Goal: Navigation & Orientation: Find specific page/section

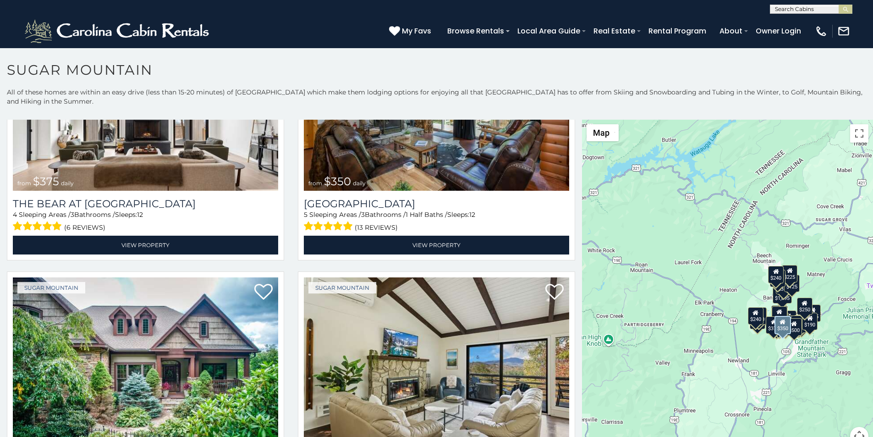
scroll to position [306, 0]
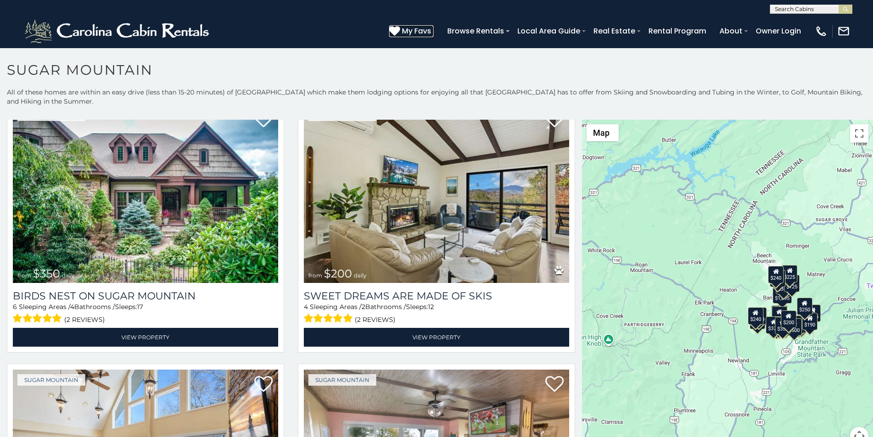
click at [400, 27] on icon at bounding box center [394, 30] width 11 height 11
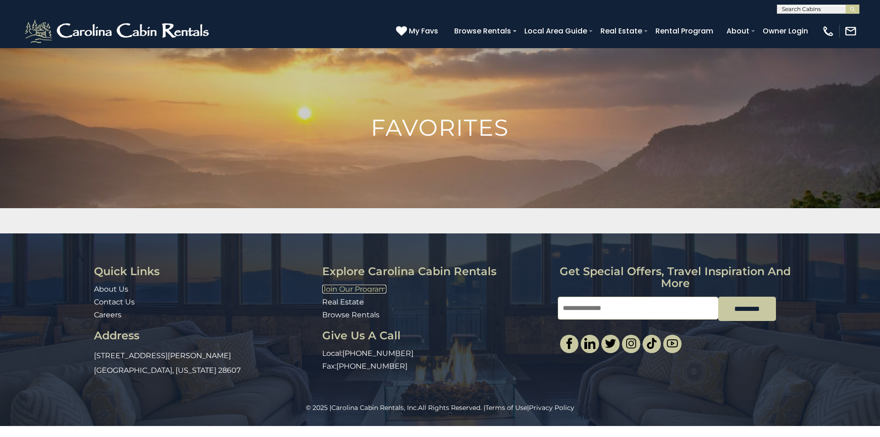
click at [328, 287] on link "Join Our Program" at bounding box center [354, 289] width 64 height 9
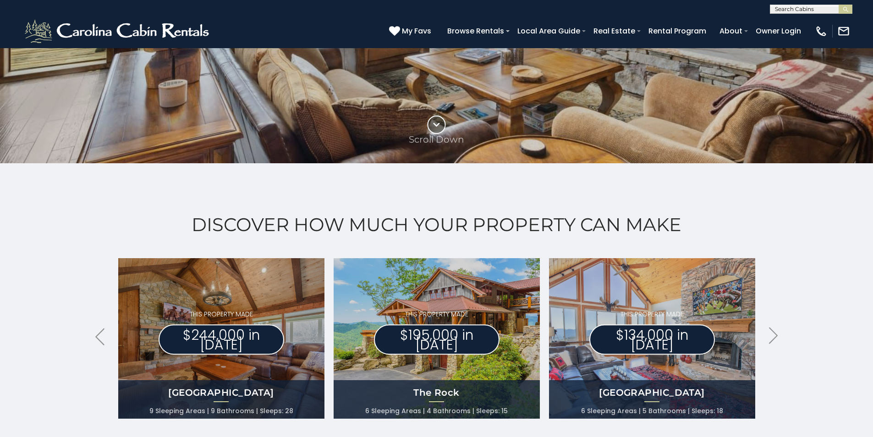
scroll to position [325, 0]
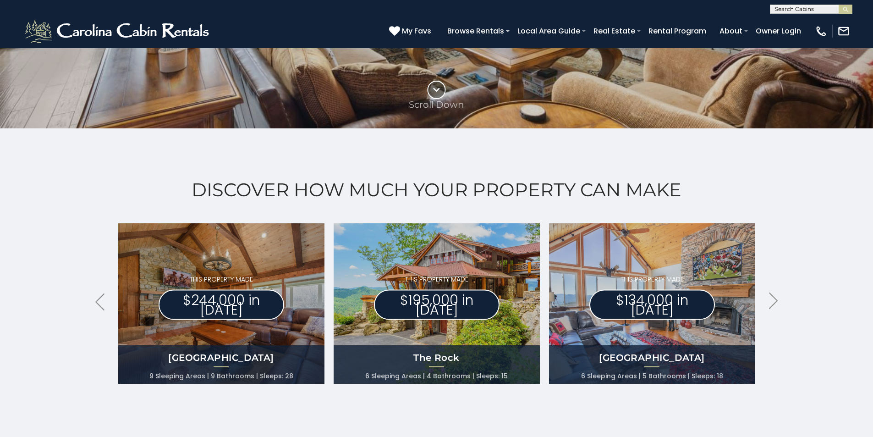
click at [0, 317] on div "Discover How Much Your Property Can Make .arrowLeft .st0{fill:#929292;} .arrowR…" at bounding box center [436, 306] width 873 height 356
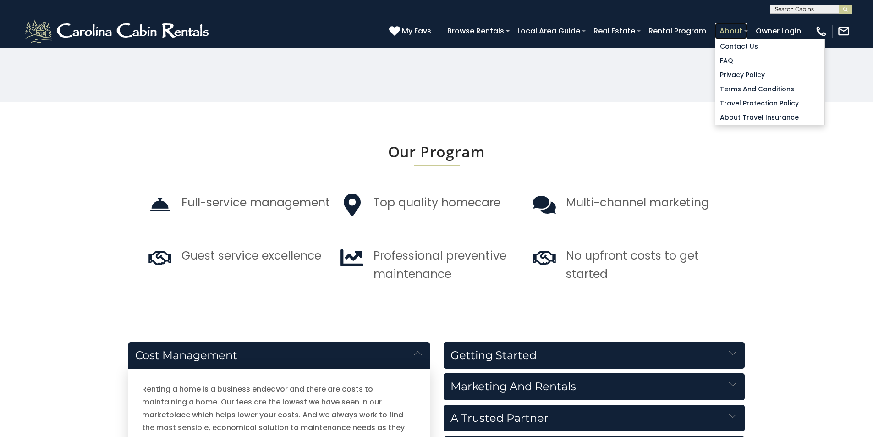
click at [747, 26] on link "About" at bounding box center [731, 31] width 32 height 16
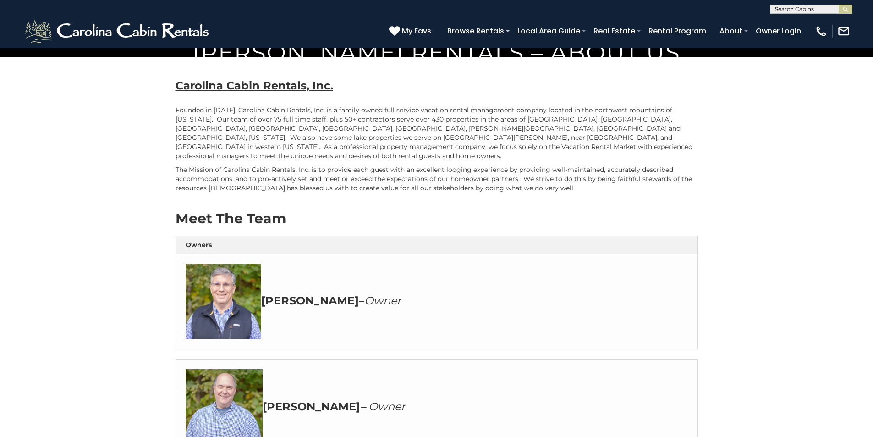
scroll to position [382, 0]
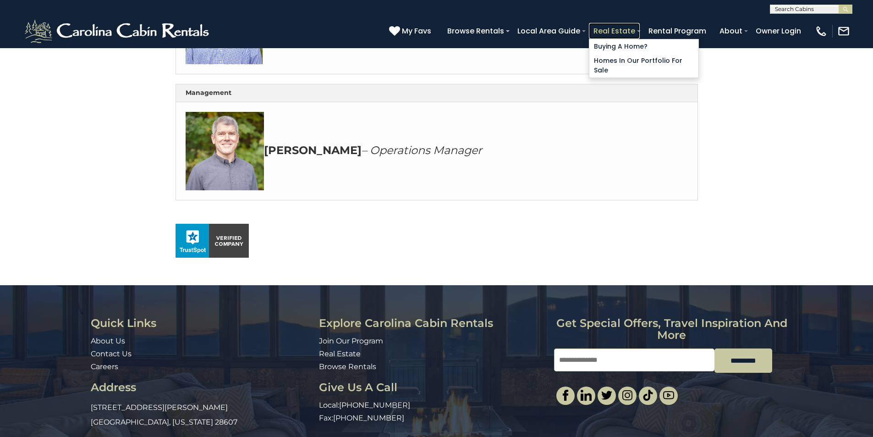
click at [640, 27] on link "Real Estate" at bounding box center [614, 31] width 51 height 16
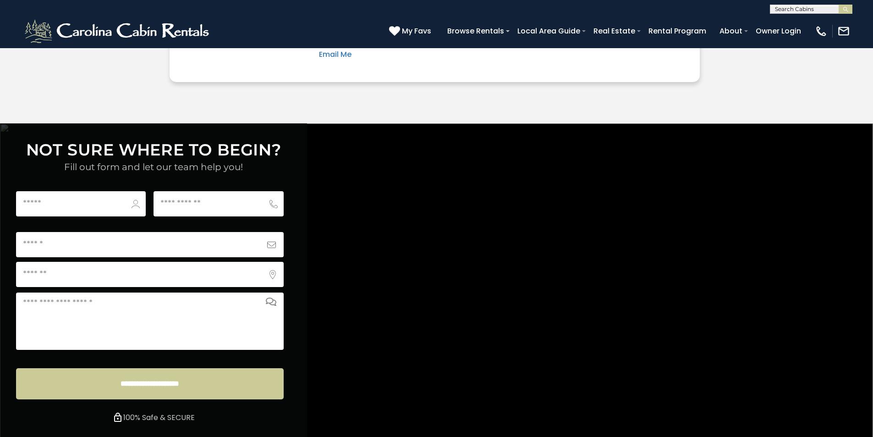
scroll to position [3408, 0]
